Goal: Task Accomplishment & Management: Use online tool/utility

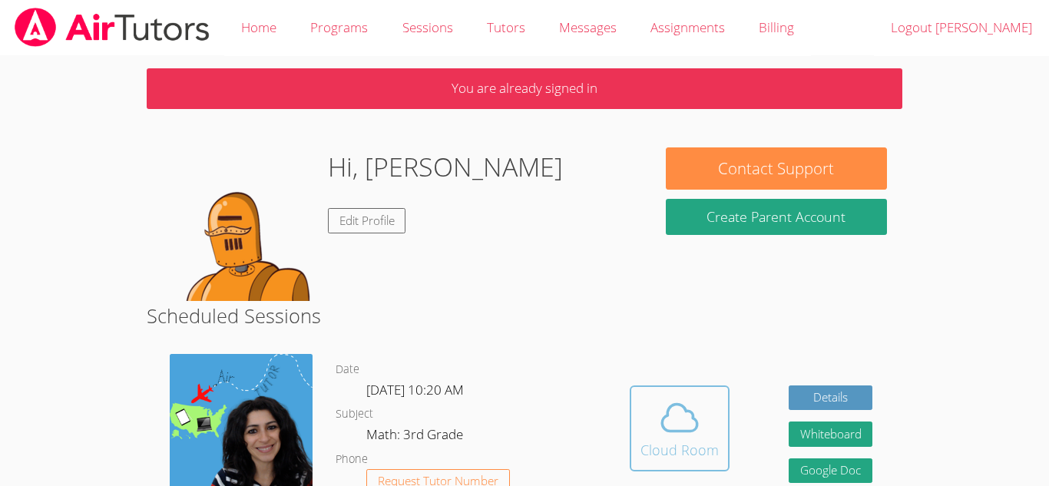
click at [642, 444] on div "Cloud Room" at bounding box center [679, 450] width 78 height 22
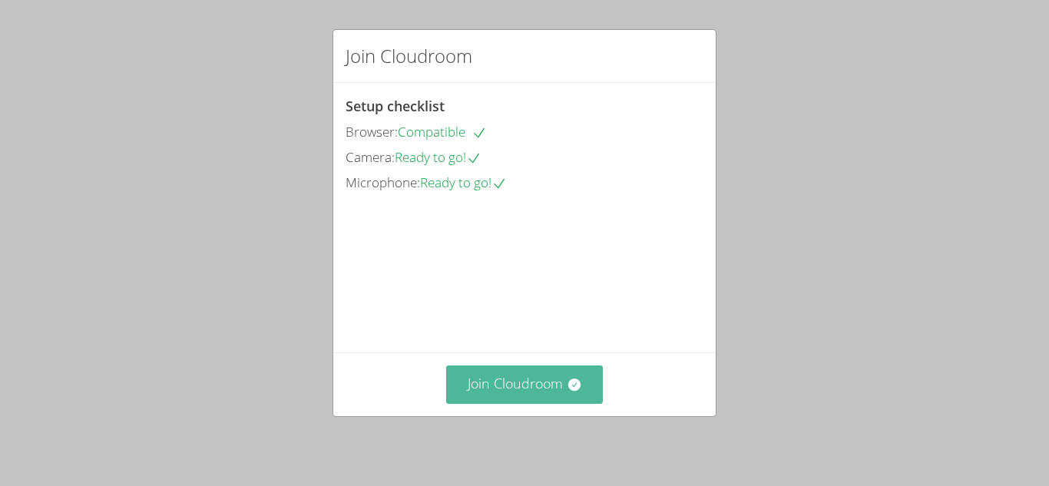
click at [566, 397] on button "Join Cloudroom" at bounding box center [524, 385] width 157 height 38
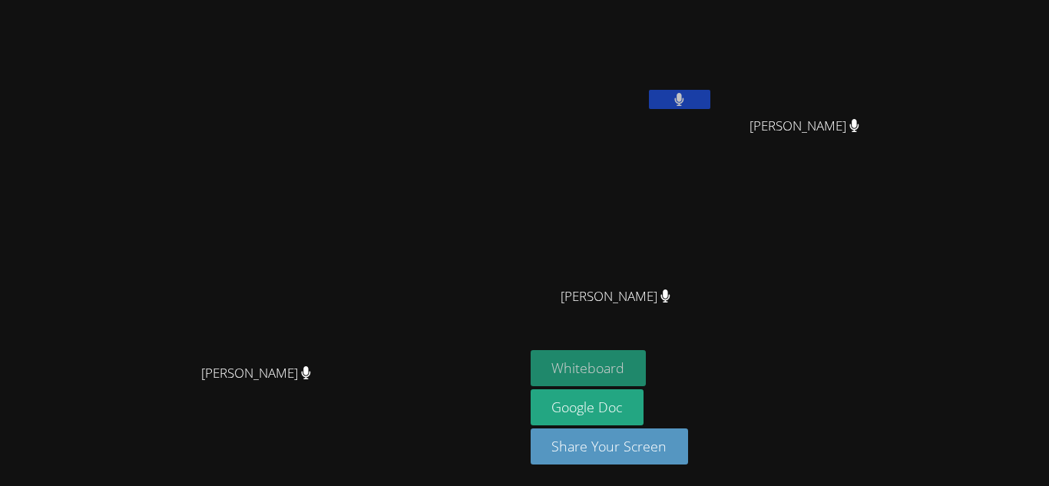
click at [647, 355] on button "Whiteboard" at bounding box center [589, 368] width 116 height 36
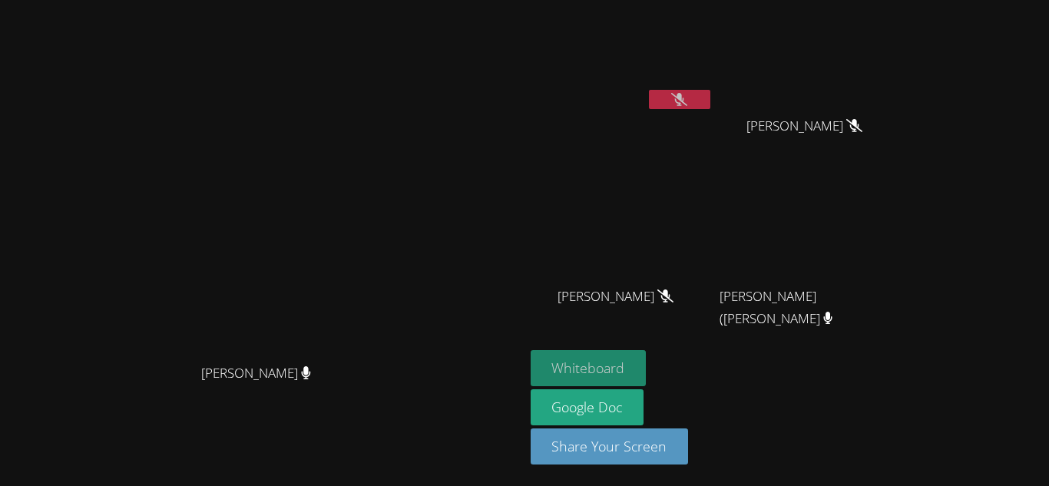
click at [647, 369] on button "Whiteboard" at bounding box center [589, 368] width 116 height 36
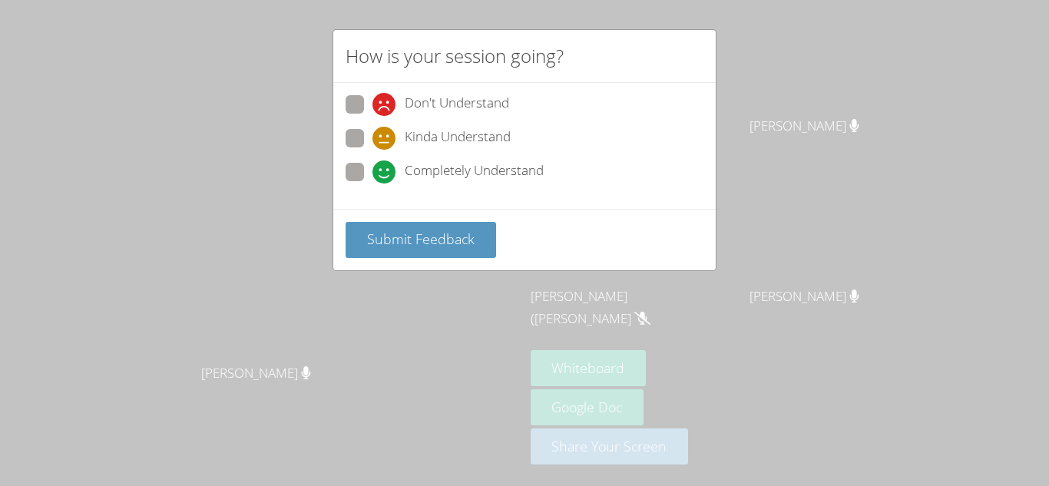
click at [372, 184] on span at bounding box center [372, 184] width 0 height 0
click at [372, 169] on input "Completely Understand" at bounding box center [378, 169] width 13 height 13
radio input "true"
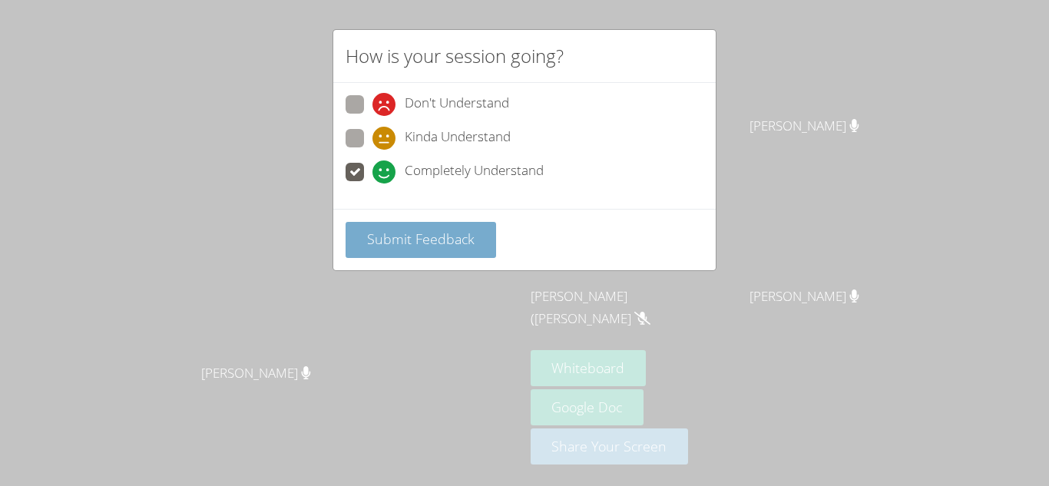
click at [457, 242] on span "Submit Feedback" at bounding box center [421, 239] width 108 height 18
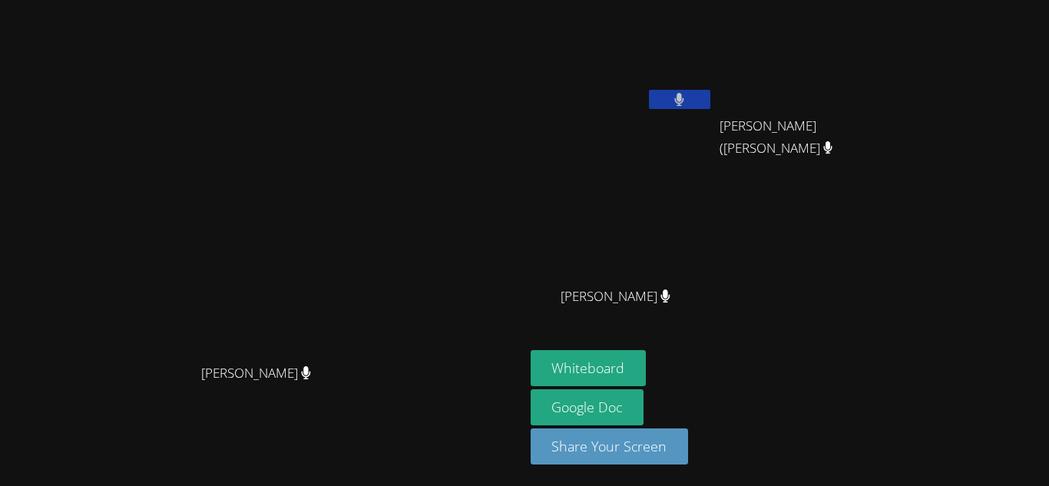
click at [377, 271] on video at bounding box center [262, 212] width 230 height 288
